Goal: Transaction & Acquisition: Obtain resource

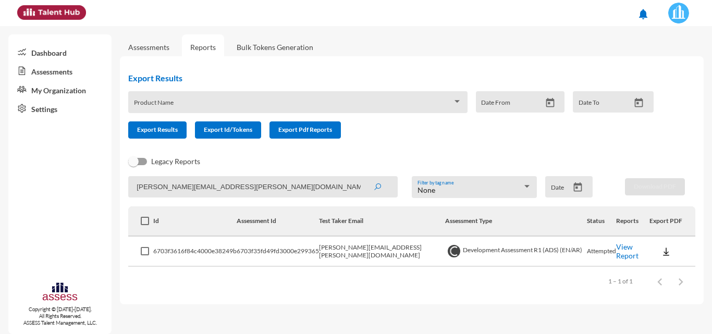
drag, startPoint x: 296, startPoint y: 191, endPoint x: 2, endPoint y: 184, distance: 293.6
click at [0, 183] on mat-sidenav-container "Dashboard Assessments My Organization Settings Copyright © 2015-2024. All Right…" at bounding box center [356, 180] width 712 height 308
type input "="
type input "\"
click at [394, 321] on mat-sidenav-content "Assessments Reports Bulk Tokens Generation Export Results Product Name Date Fro…" at bounding box center [416, 180] width 592 height 308
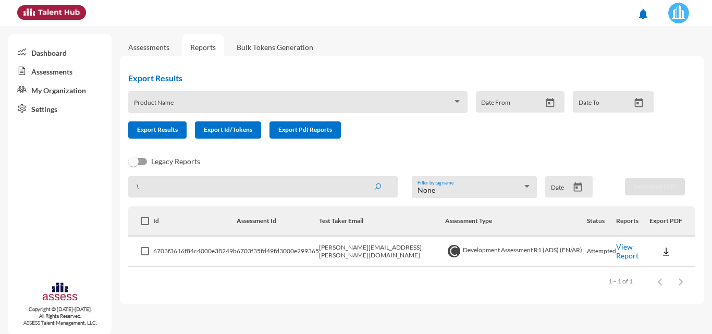
drag, startPoint x: 153, startPoint y: 184, endPoint x: 98, endPoint y: 181, distance: 55.9
click at [98, 181] on mat-sidenav-container "Dashboard Assessments My Organization Settings Copyright © 2015-2024. All Right…" at bounding box center [356, 180] width 712 height 308
click at [436, 109] on span at bounding box center [293, 106] width 319 height 8
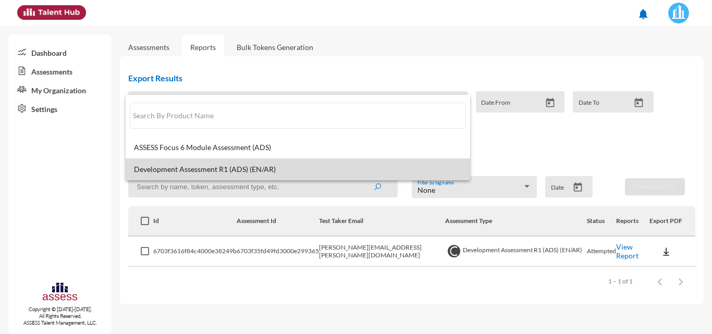
click at [323, 168] on span "Development Assessment R1 (ADS) (EN/AR)" at bounding box center [298, 169] width 328 height 8
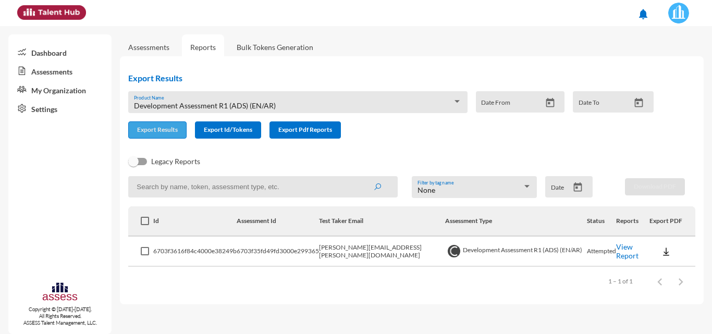
click at [152, 132] on span "Export Results" at bounding box center [157, 130] width 41 height 8
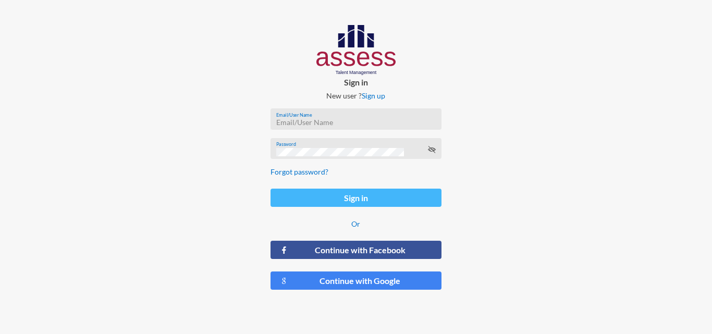
type input "HAH – Talent Map"
click at [383, 200] on button "Sign in" at bounding box center [356, 198] width 170 height 18
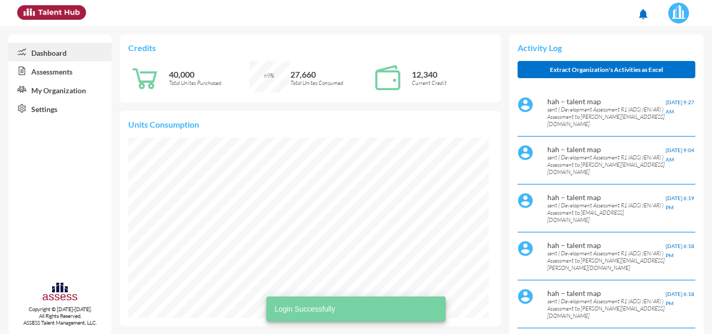
scroll to position [82, 164]
click at [44, 71] on link "Assessments" at bounding box center [59, 71] width 103 height 19
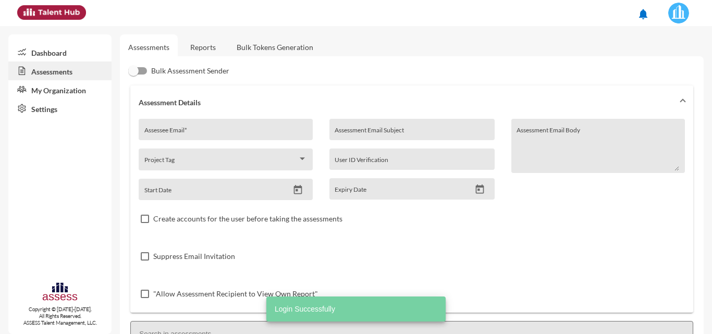
click at [210, 49] on link "Reports" at bounding box center [203, 47] width 42 height 26
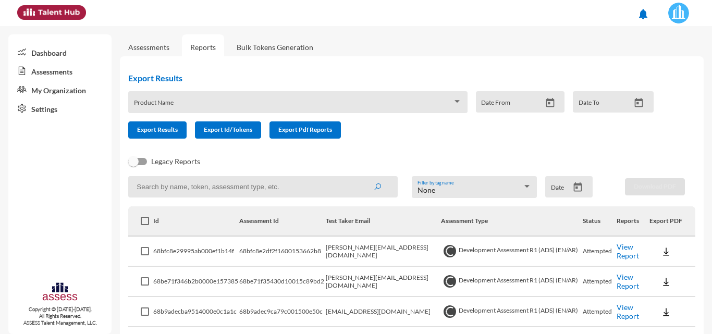
click at [445, 103] on span at bounding box center [293, 106] width 319 height 8
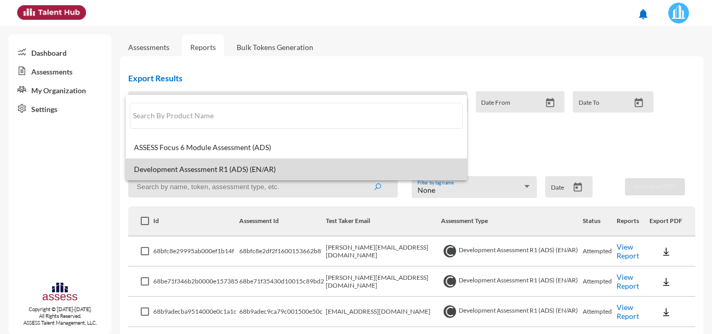
click at [272, 165] on span "Development Assessment R1 (ADS) (EN/AR)" at bounding box center [296, 169] width 325 height 8
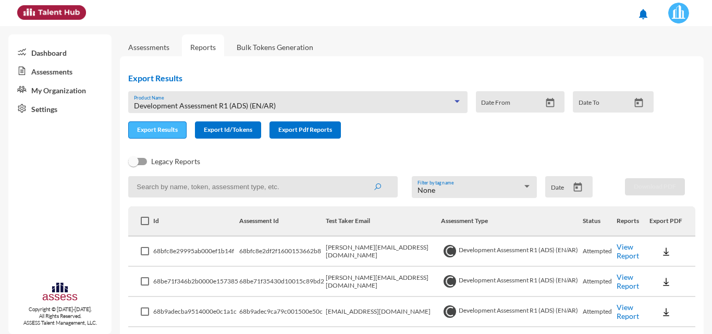
click at [163, 133] on span "Export Results" at bounding box center [157, 130] width 41 height 8
